Goal: Task Accomplishment & Management: Complete application form

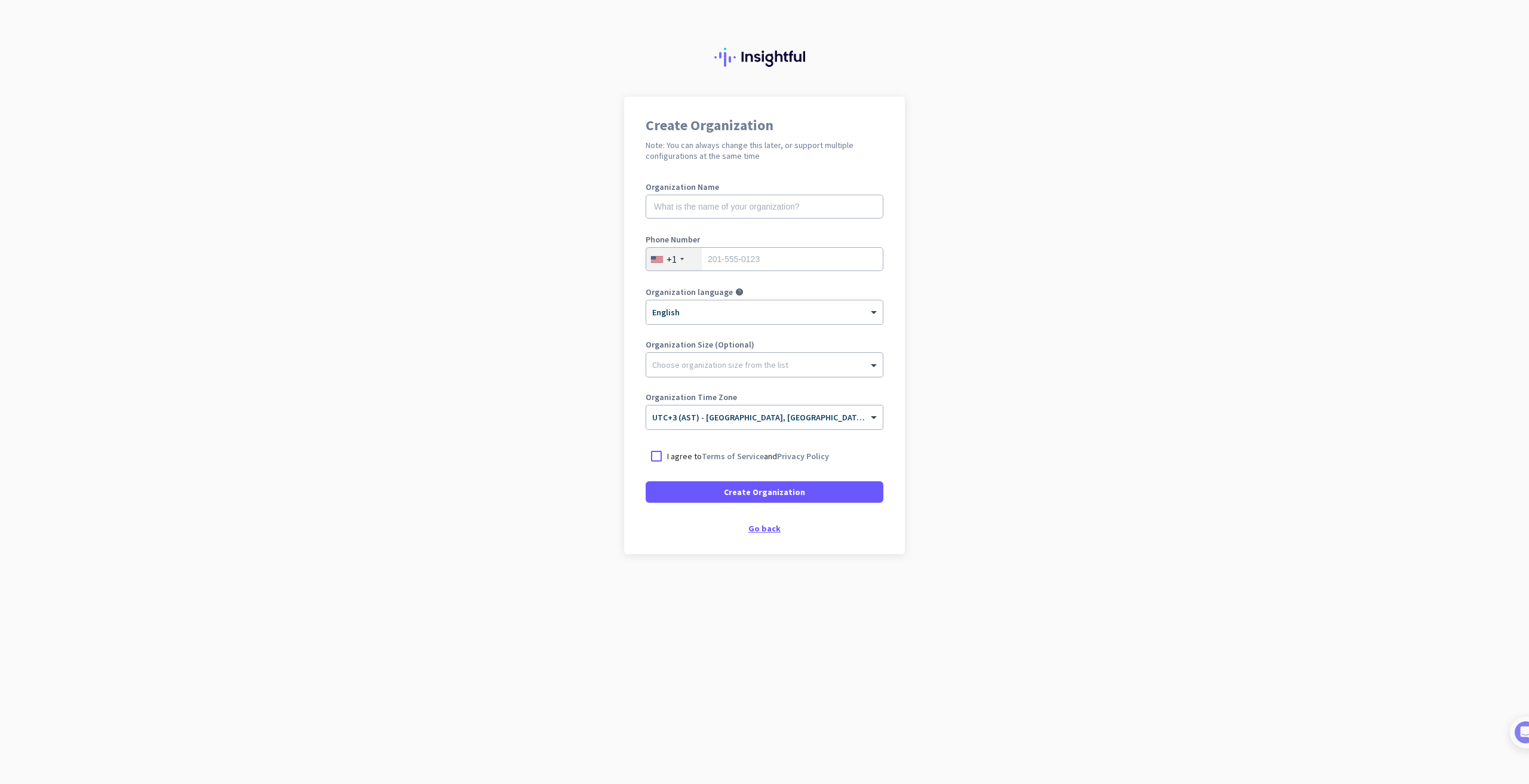
click at [758, 531] on div "Go back" at bounding box center [764, 528] width 237 height 8
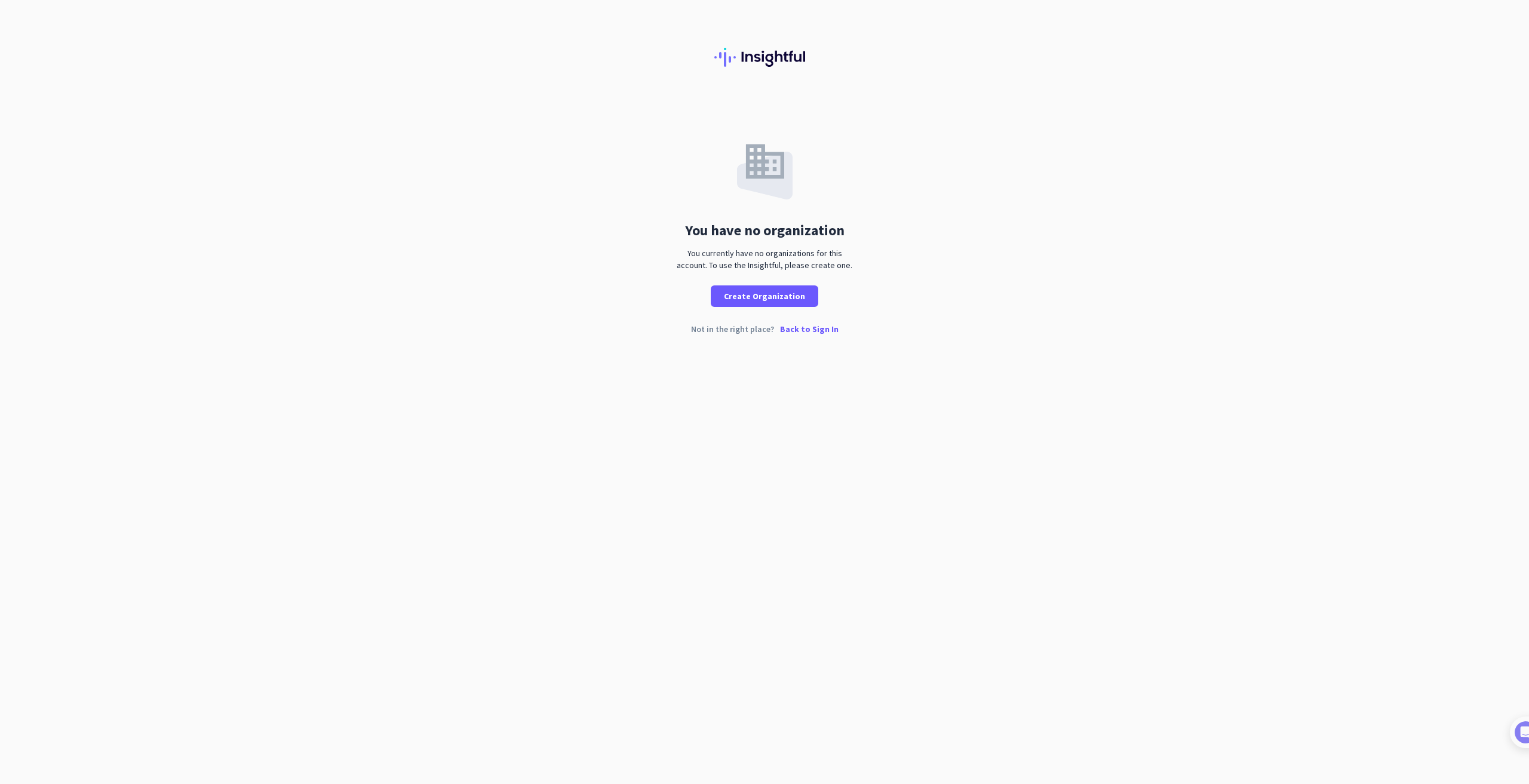
click at [747, 60] on img at bounding box center [764, 57] width 100 height 19
